Goal: Task Accomplishment & Management: Use online tool/utility

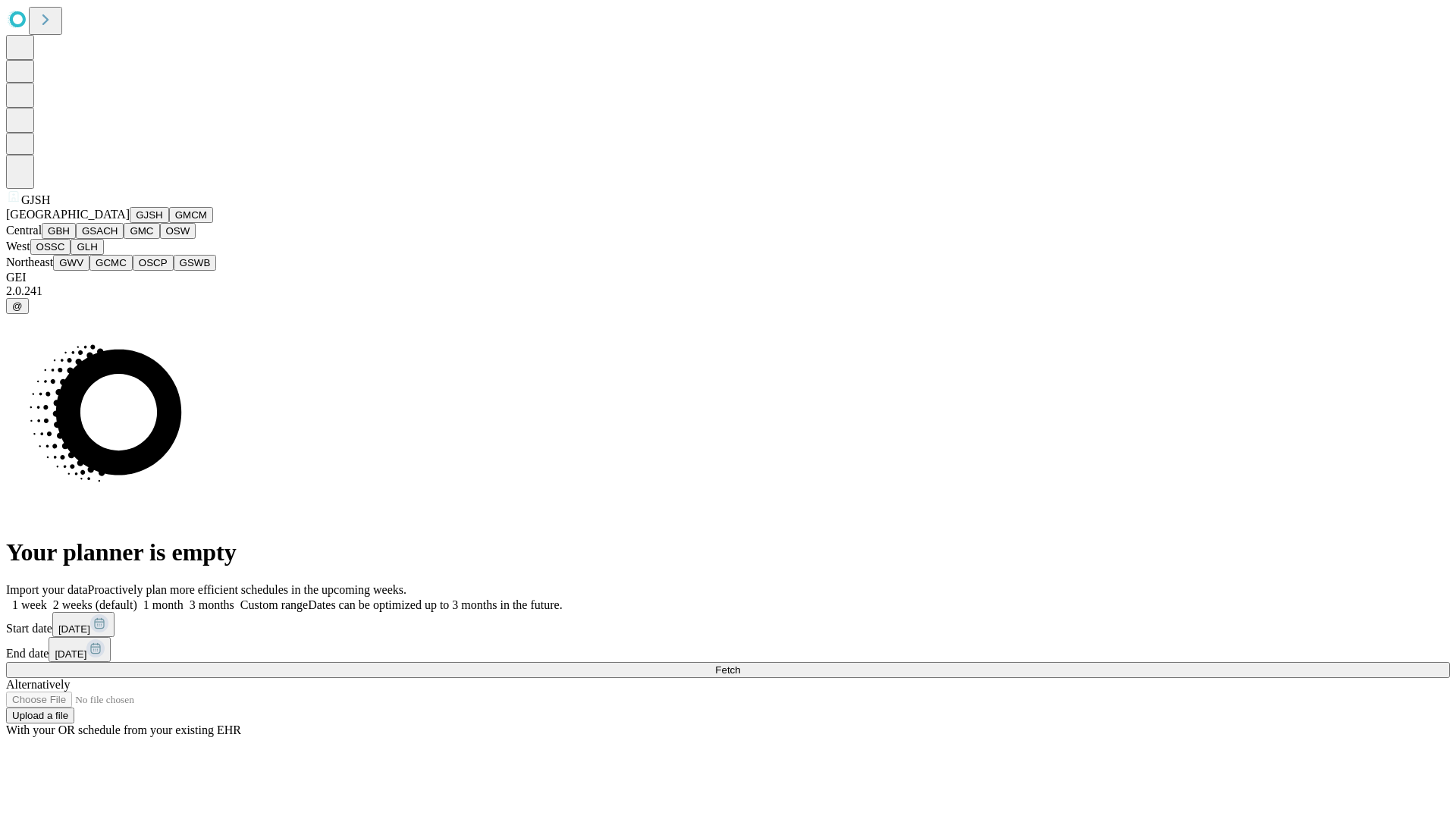
click at [130, 223] on button "GJSH" at bounding box center [150, 215] width 39 height 16
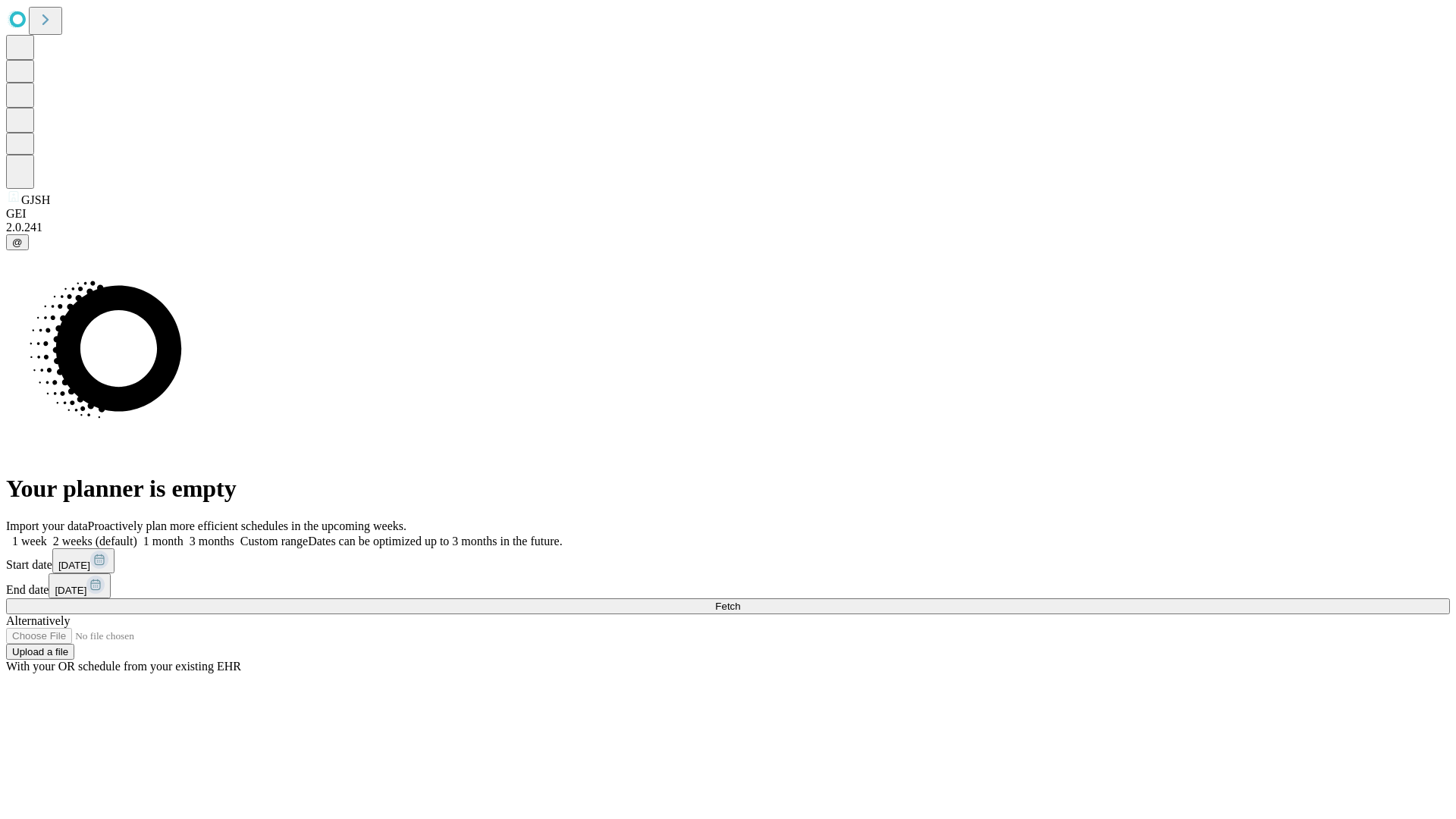
click at [137, 534] on label "2 weeks (default)" at bounding box center [92, 541] width 90 height 13
click at [740, 601] on span "Fetch" at bounding box center [728, 606] width 25 height 11
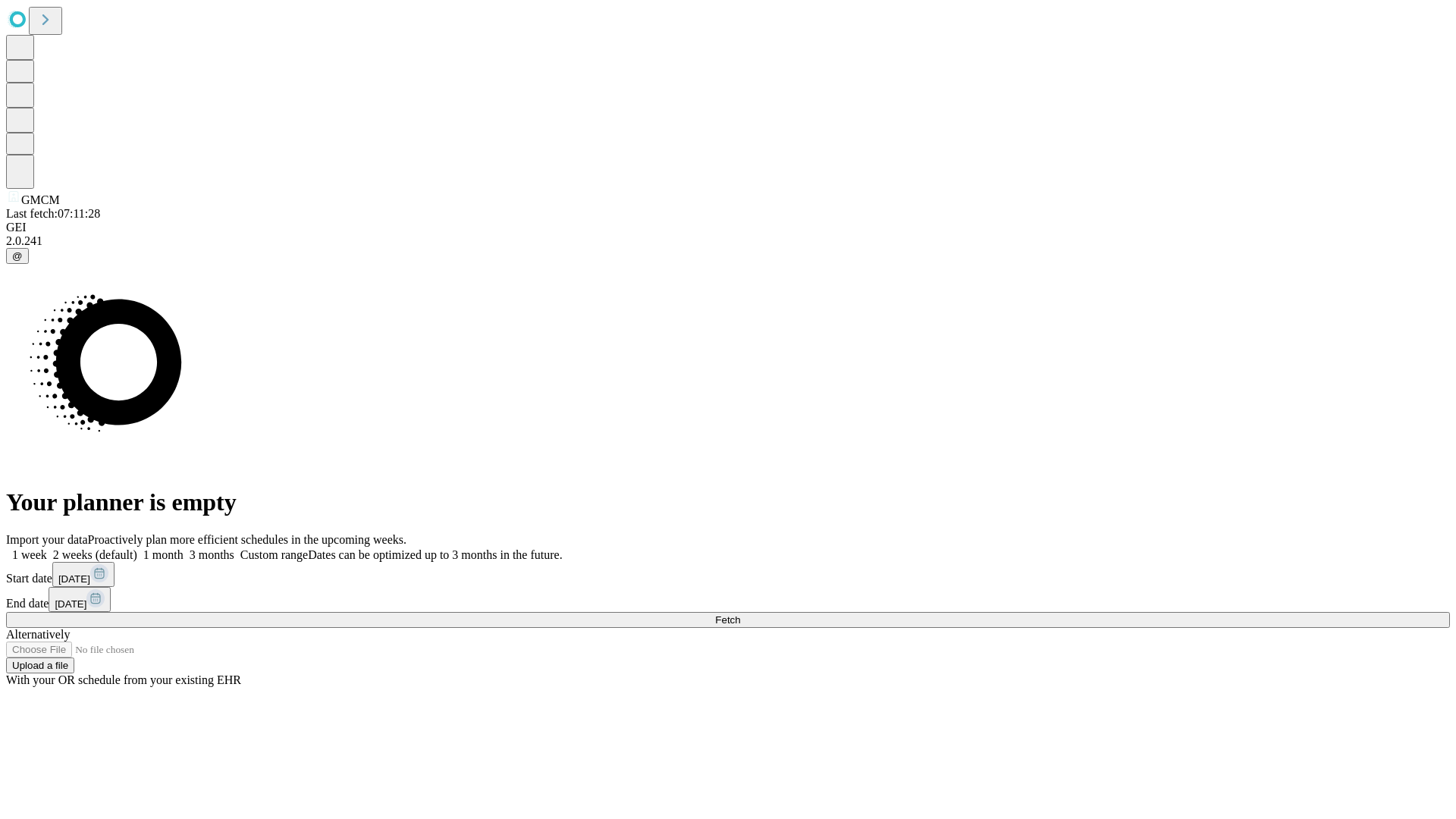
click at [137, 549] on label "2 weeks (default)" at bounding box center [92, 555] width 90 height 13
click at [740, 614] on span "Fetch" at bounding box center [728, 620] width 25 height 11
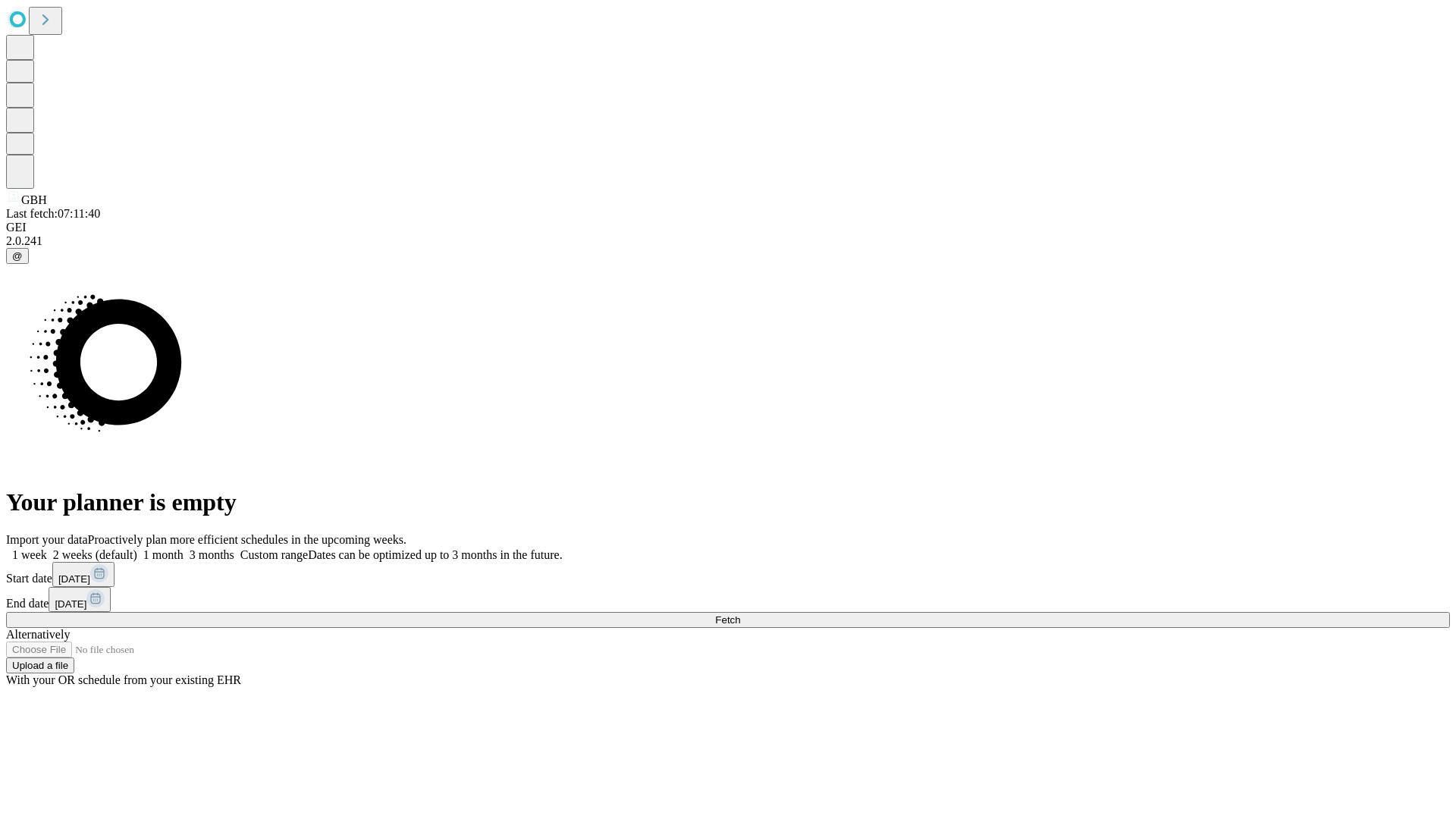
click at [740, 614] on span "Fetch" at bounding box center [728, 620] width 25 height 11
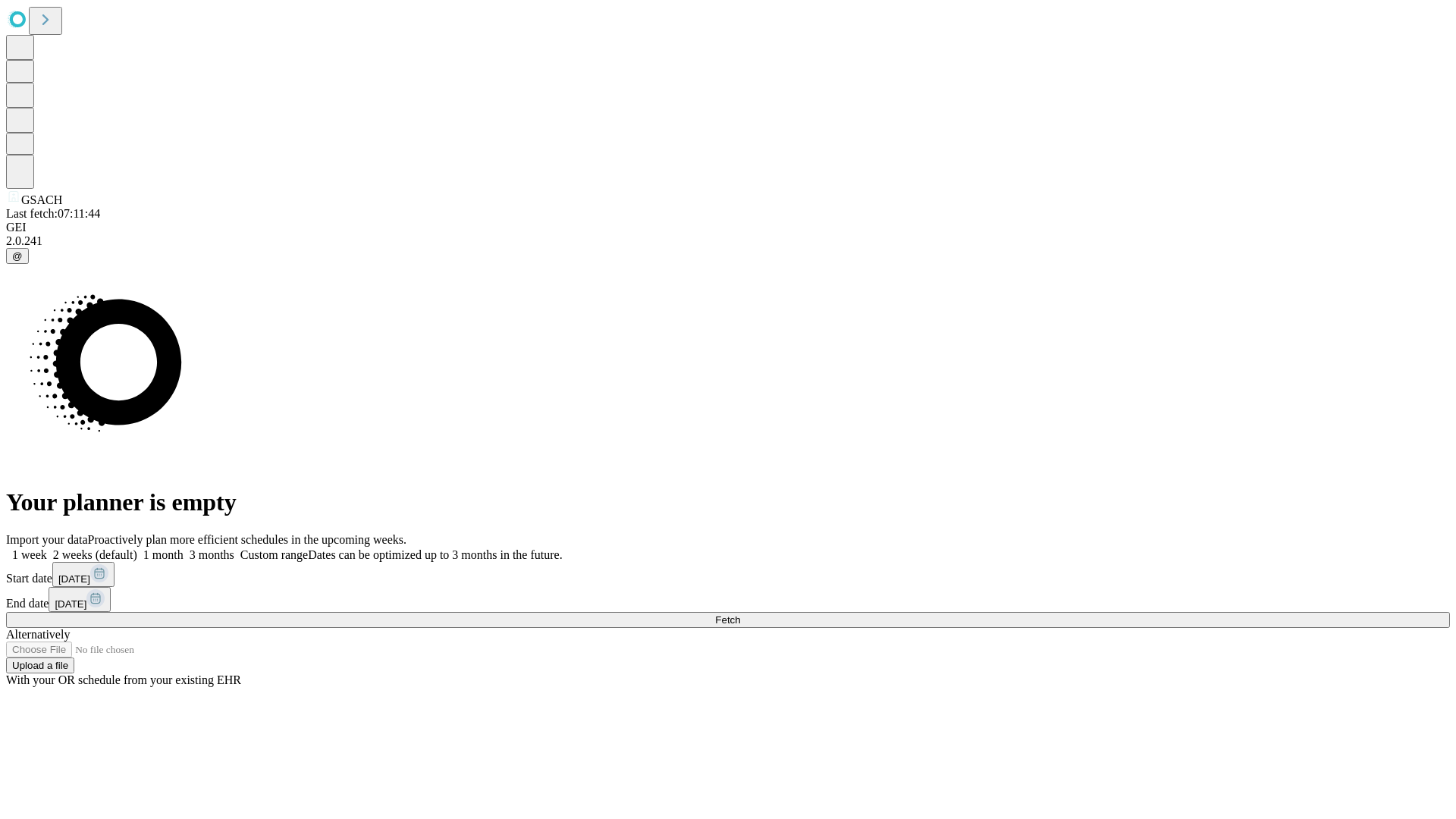
click at [137, 549] on label "2 weeks (default)" at bounding box center [92, 555] width 90 height 13
click at [740, 614] on span "Fetch" at bounding box center [728, 620] width 25 height 11
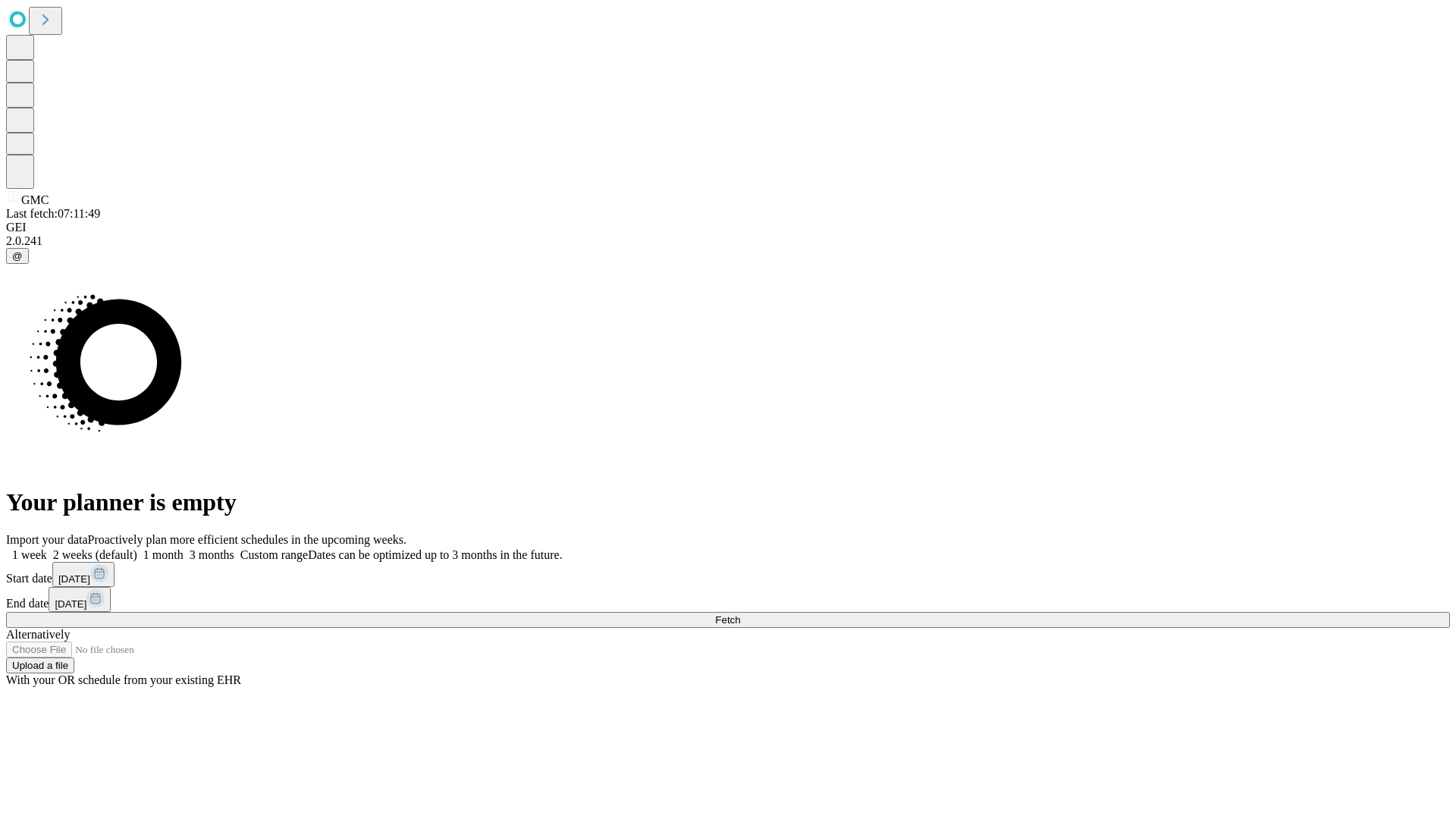
click at [740, 614] on span "Fetch" at bounding box center [728, 620] width 25 height 11
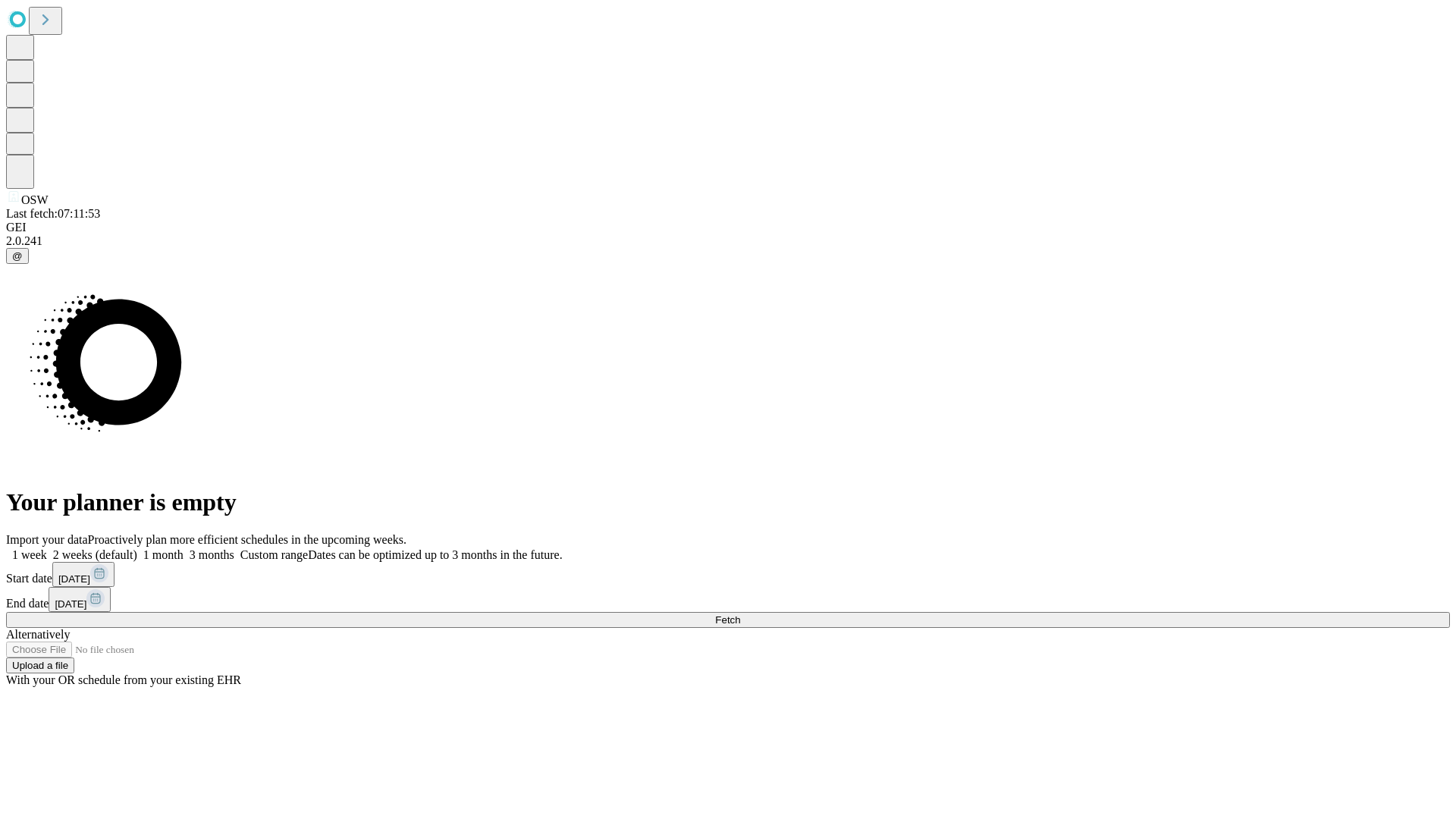
click at [137, 549] on label "2 weeks (default)" at bounding box center [92, 555] width 90 height 13
click at [740, 614] on span "Fetch" at bounding box center [728, 620] width 25 height 11
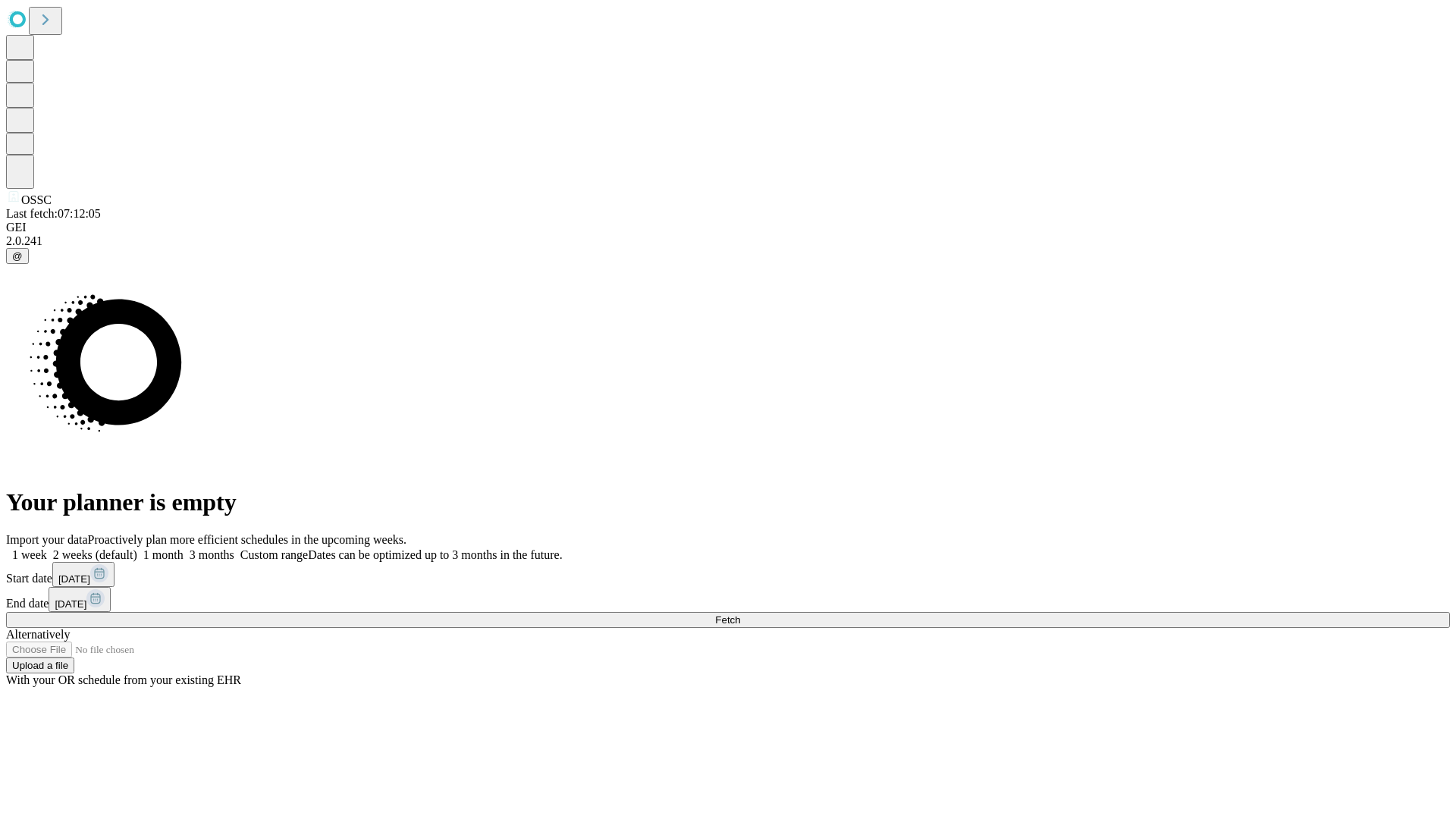
click at [137, 549] on label "2 weeks (default)" at bounding box center [92, 555] width 90 height 13
click at [740, 614] on span "Fetch" at bounding box center [728, 620] width 25 height 11
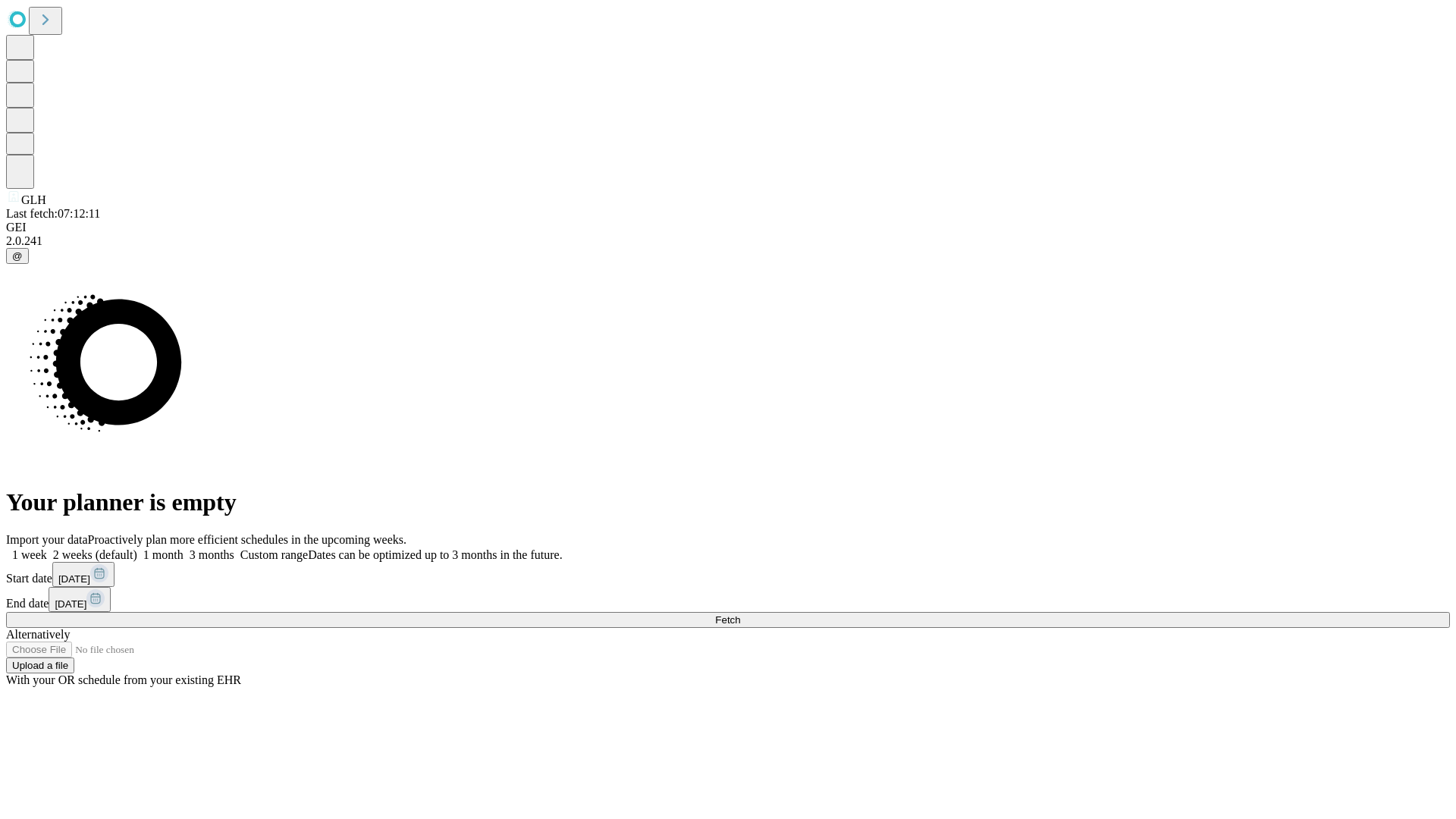
click at [137, 549] on label "2 weeks (default)" at bounding box center [92, 555] width 90 height 13
click at [740, 614] on span "Fetch" at bounding box center [728, 620] width 25 height 11
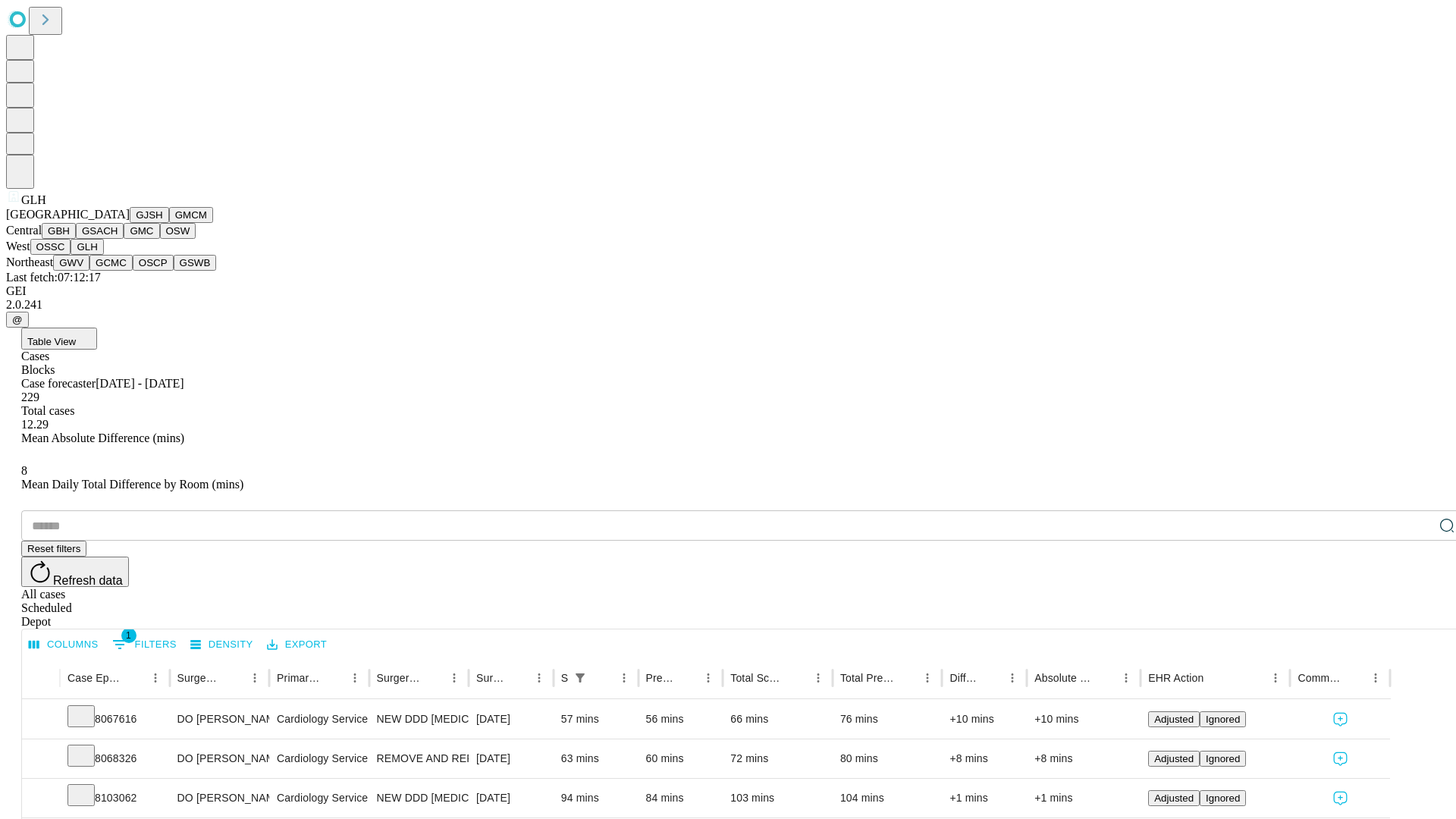
click at [90, 270] on button "GWV" at bounding box center [71, 262] width 36 height 16
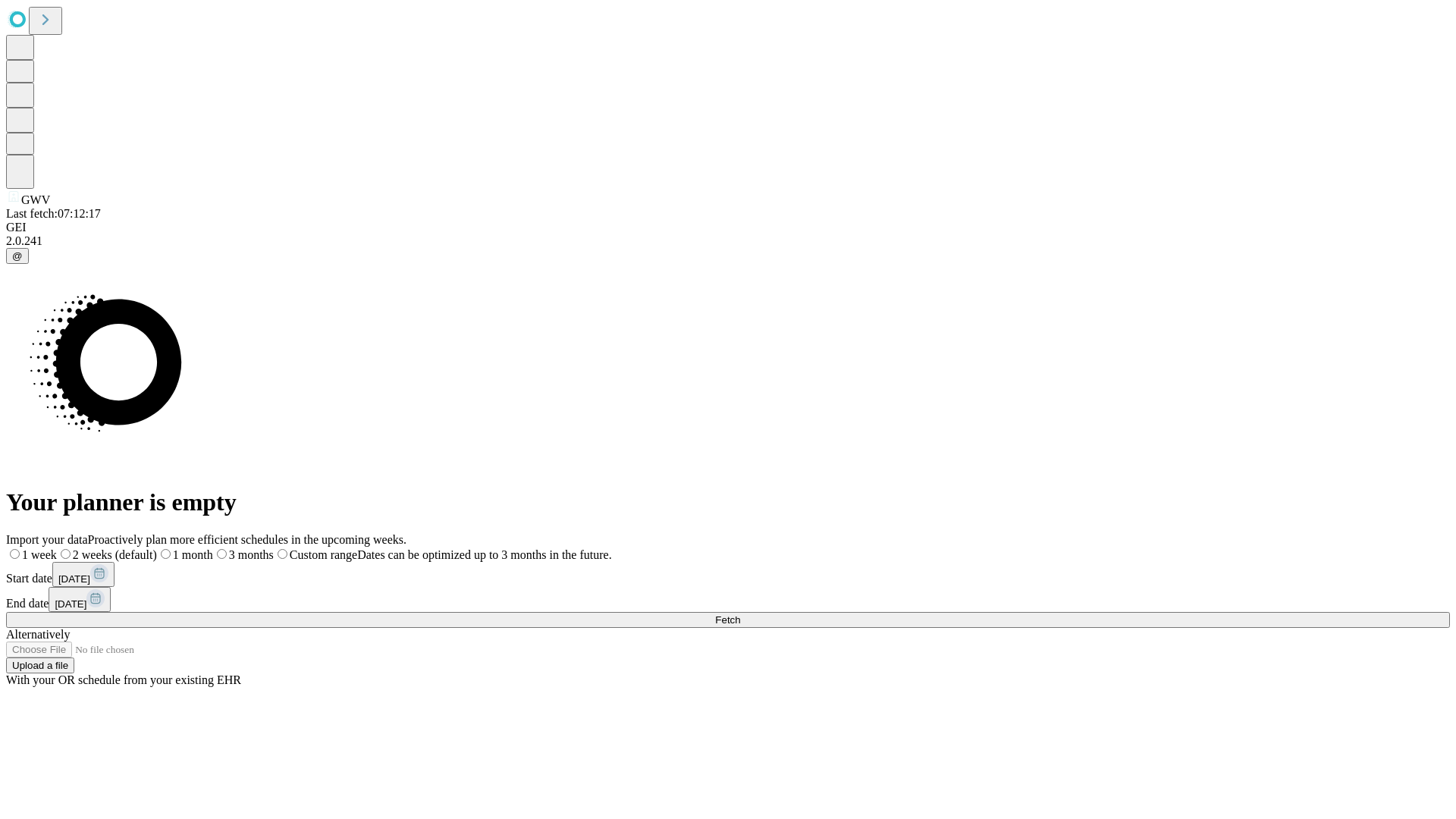
click at [157, 549] on label "2 weeks (default)" at bounding box center [106, 555] width 100 height 13
click at [740, 614] on span "Fetch" at bounding box center [728, 620] width 25 height 11
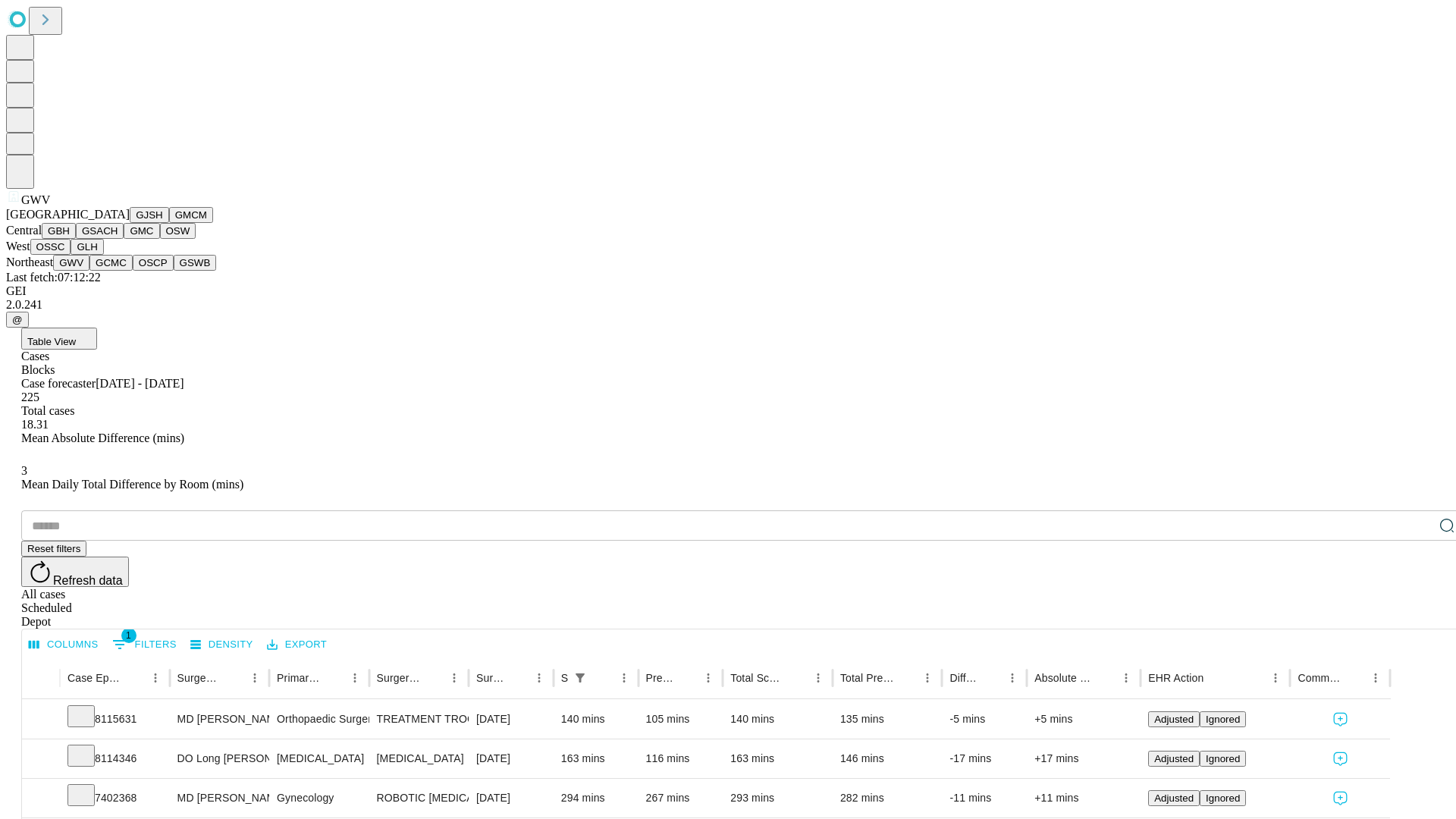
click at [117, 270] on button "GCMC" at bounding box center [111, 262] width 43 height 16
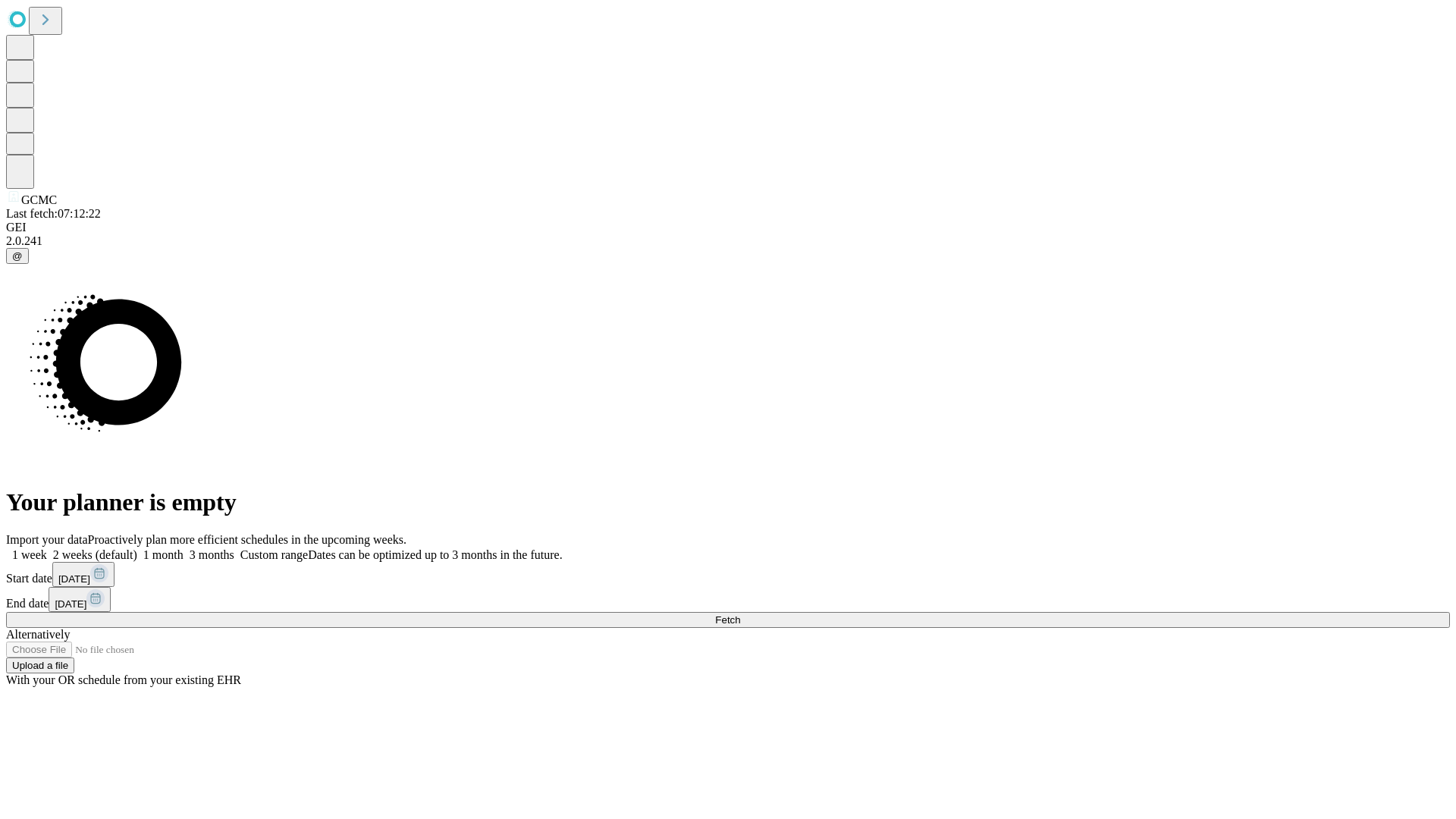
click at [740, 614] on span "Fetch" at bounding box center [728, 620] width 25 height 11
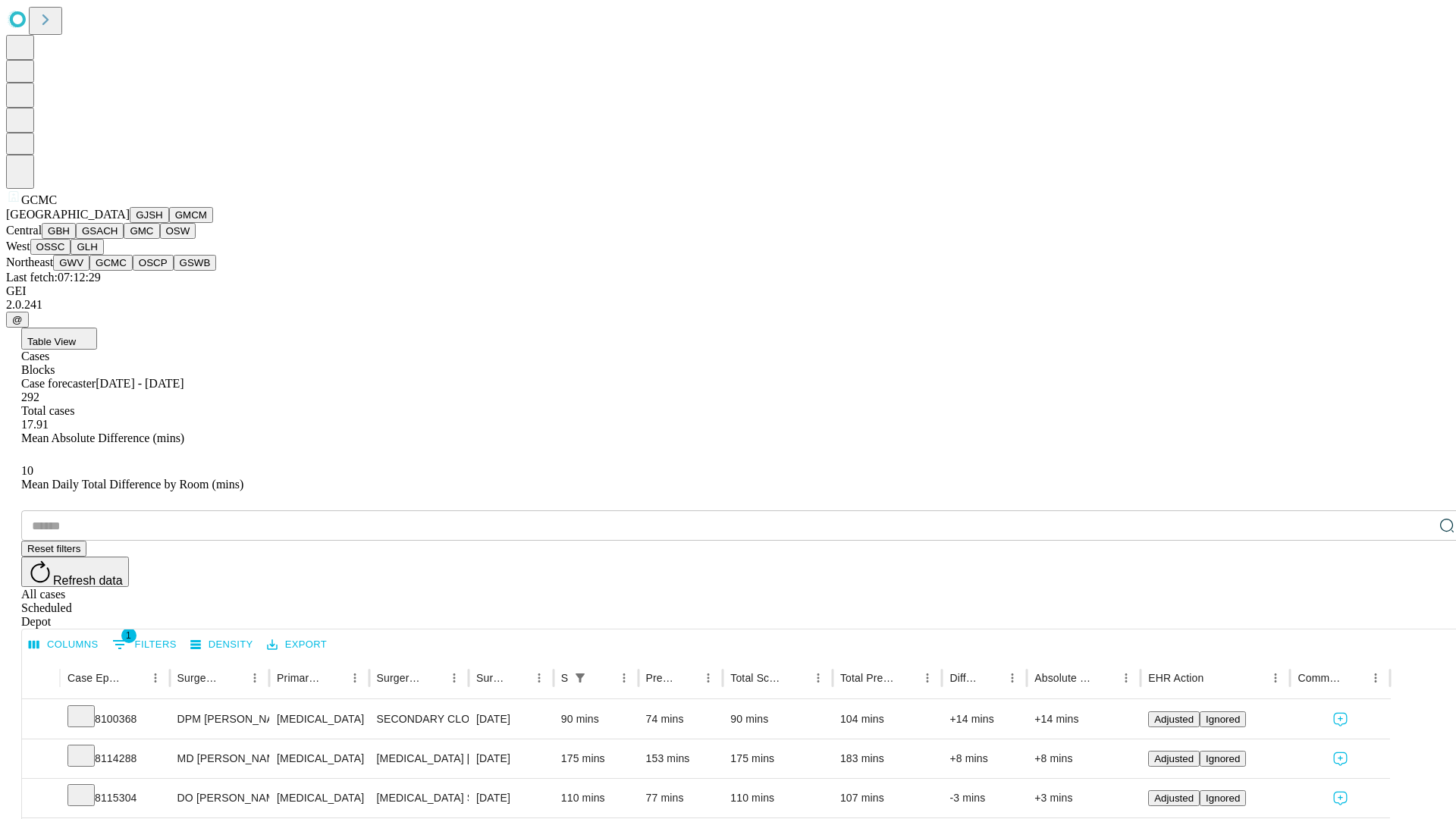
click at [132, 270] on button "OSCP" at bounding box center [153, 262] width 41 height 16
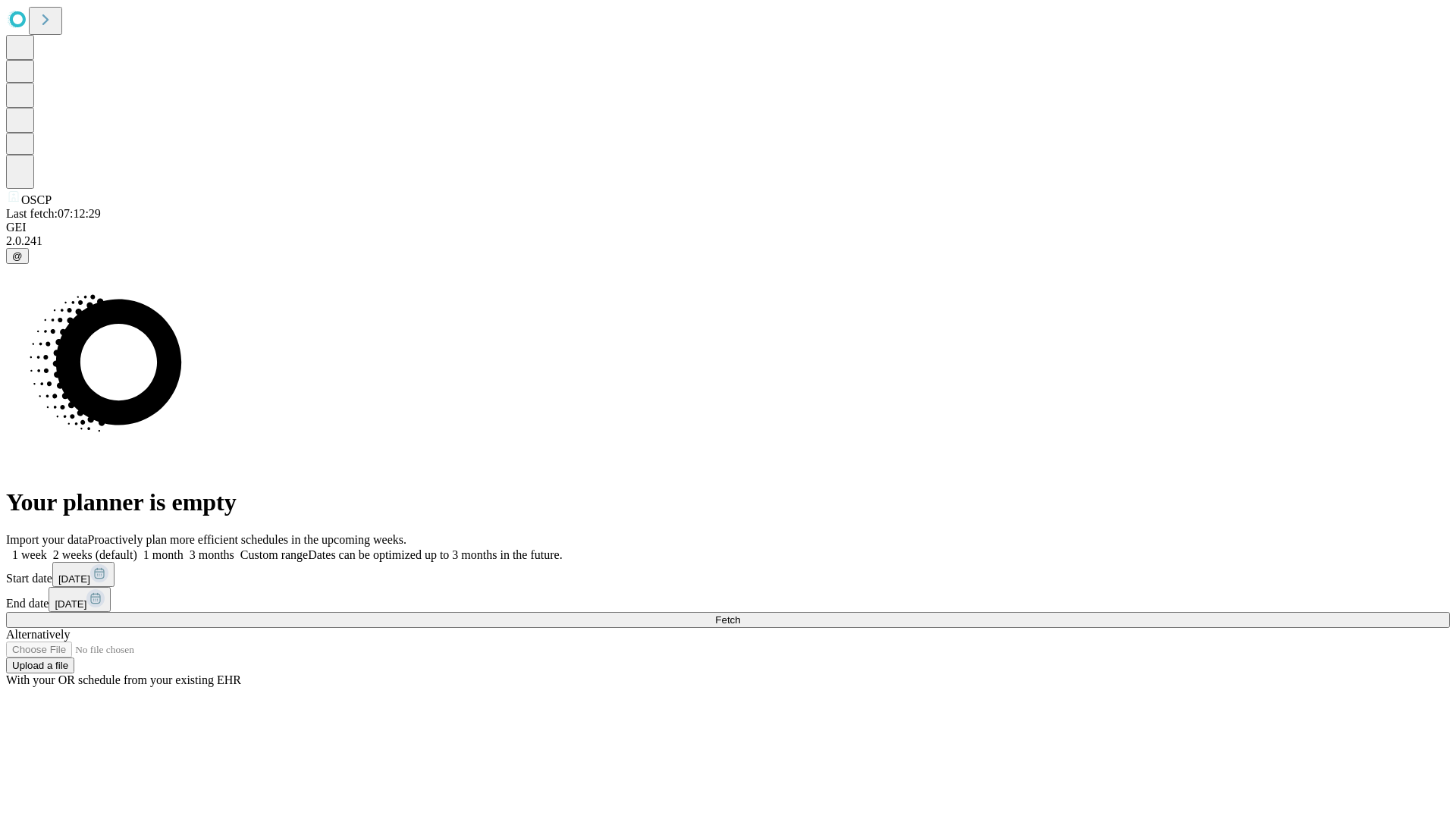
click at [137, 549] on label "2 weeks (default)" at bounding box center [92, 555] width 90 height 13
click at [740, 614] on span "Fetch" at bounding box center [728, 620] width 25 height 11
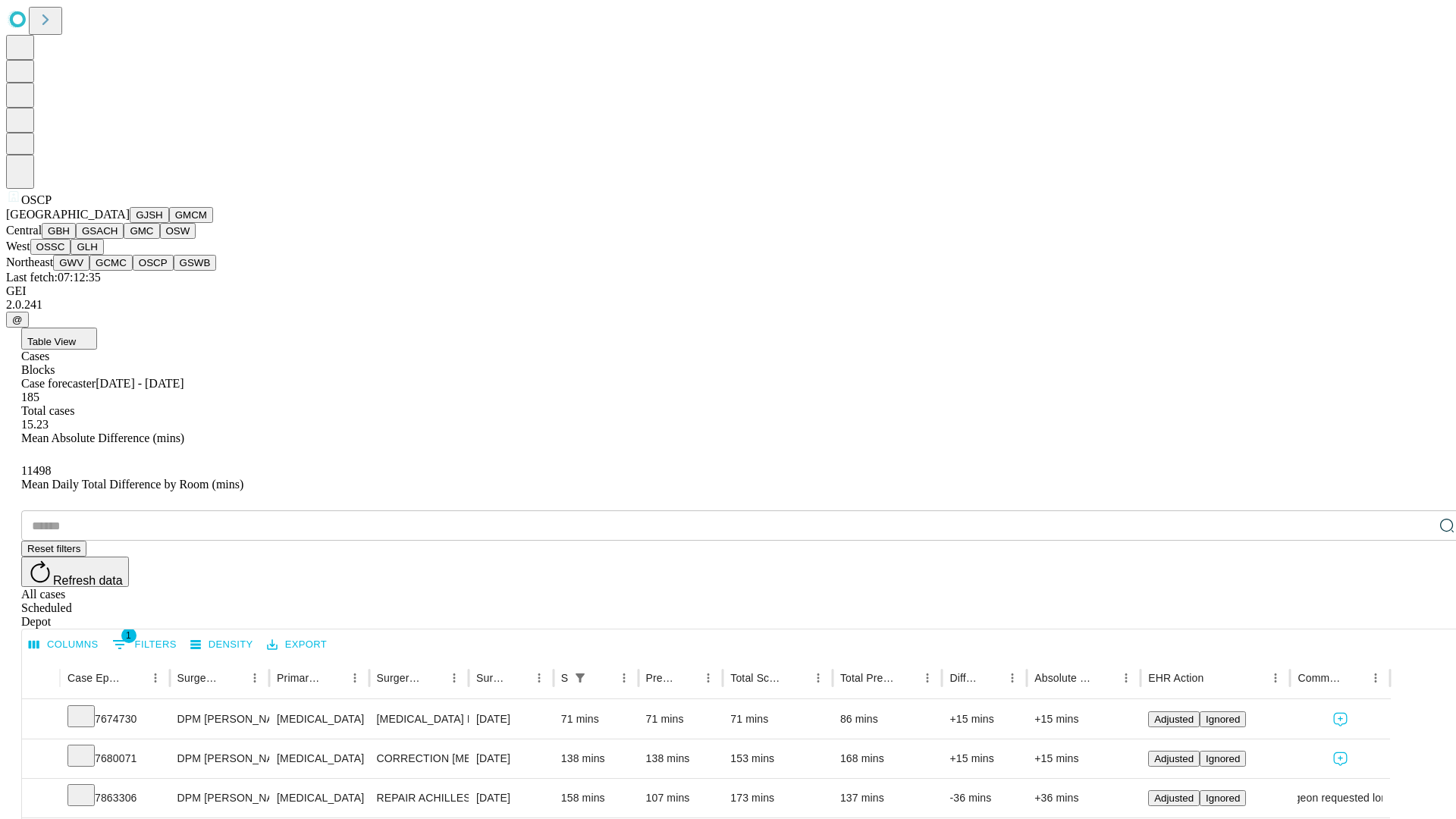
click at [173, 270] on button "GSWB" at bounding box center [195, 262] width 43 height 16
